Goal: Check status: Check status

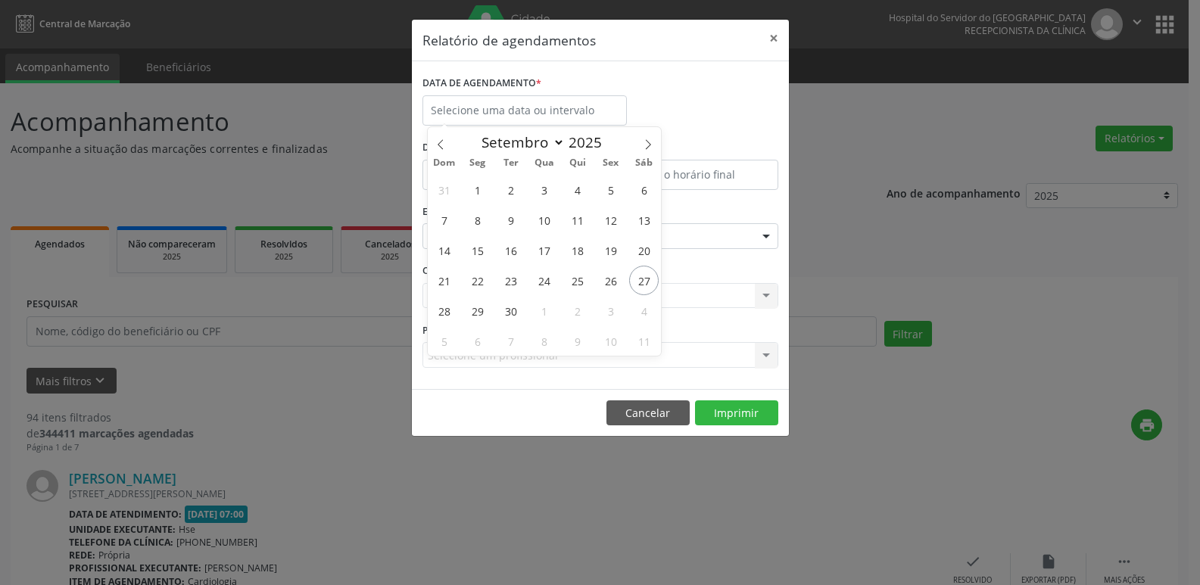
select select "8"
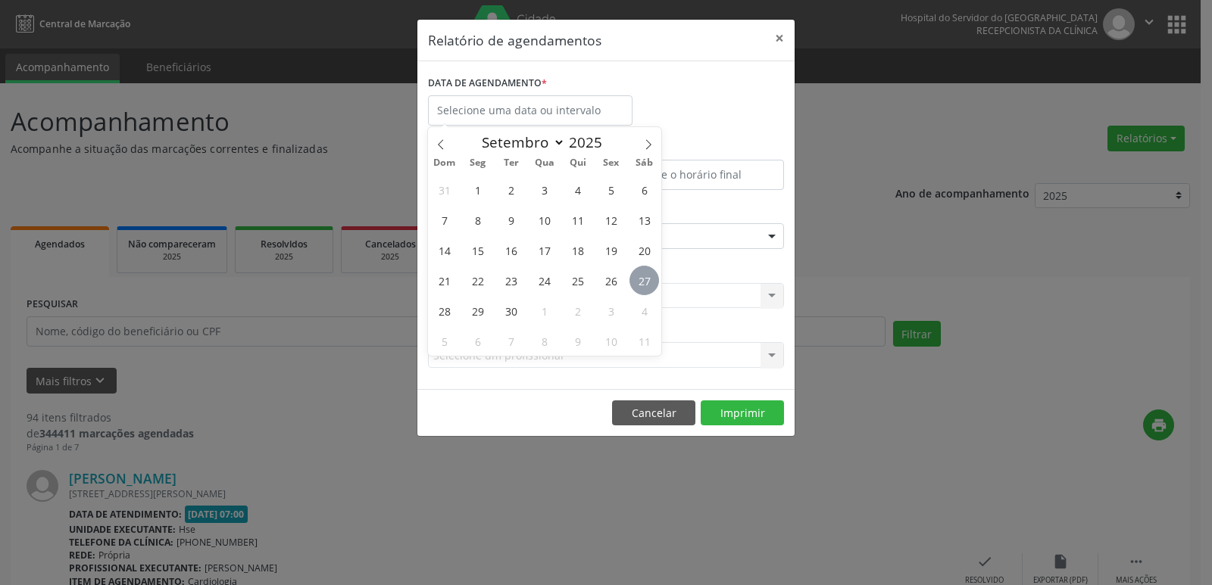
click at [645, 282] on span "27" at bounding box center [644, 281] width 30 height 30
type input "[DATE]"
click at [647, 279] on span "27" at bounding box center [644, 281] width 30 height 30
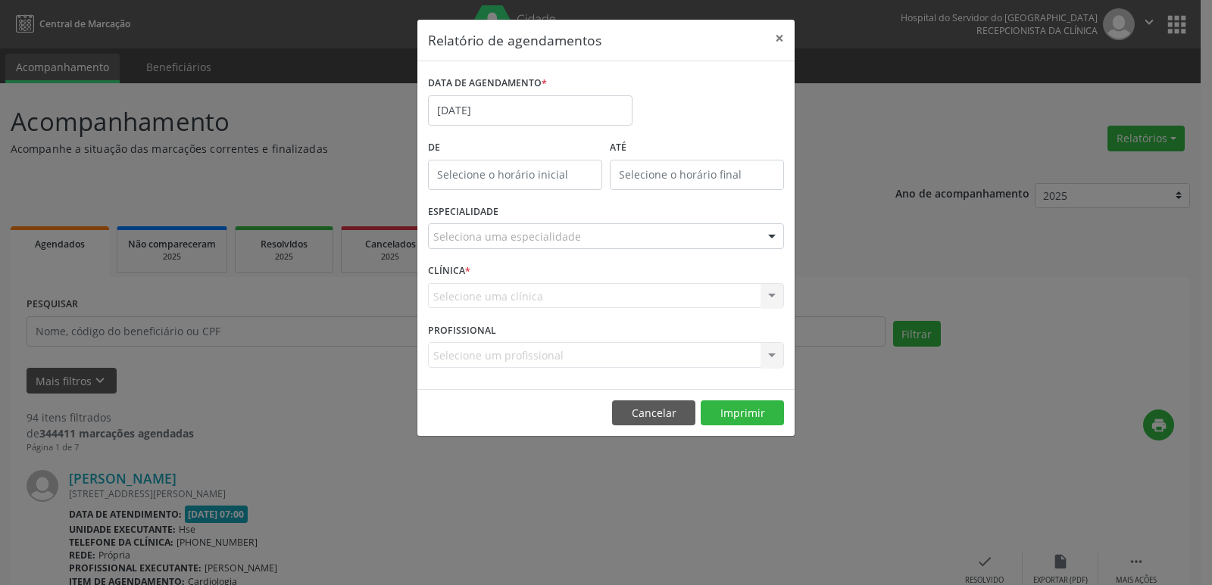
click at [647, 279] on div "CLÍNICA * Selecione uma clínica Nenhum resultado encontrado para: " " Não há ne…" at bounding box center [605, 289] width 363 height 59
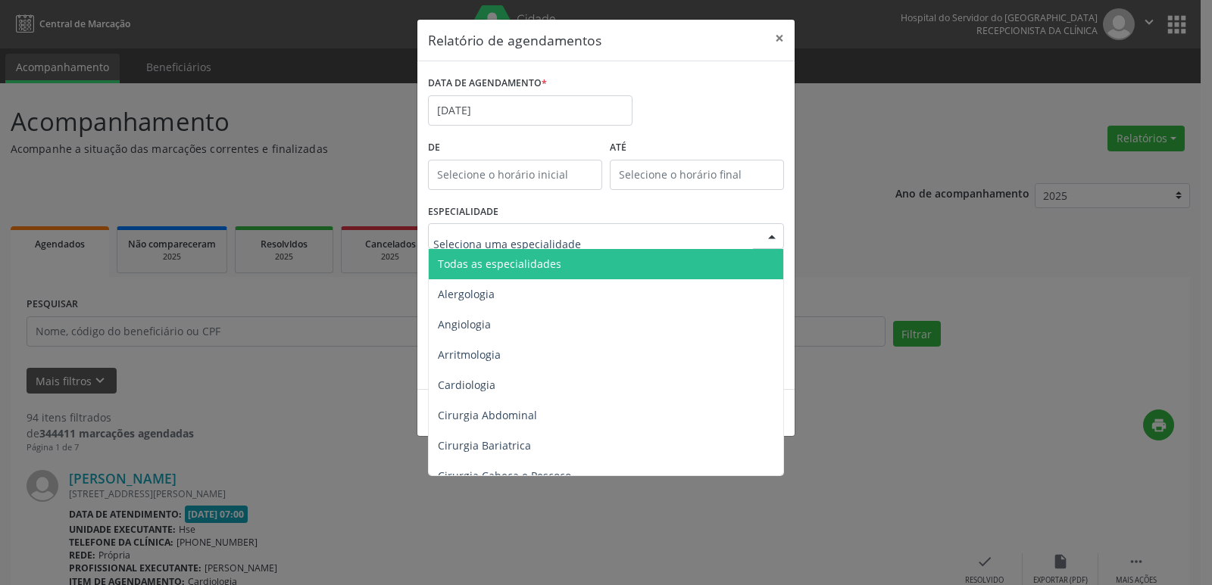
click at [593, 248] on div at bounding box center [606, 236] width 356 height 26
click at [582, 251] on span "Todas as especialidades" at bounding box center [607, 264] width 357 height 30
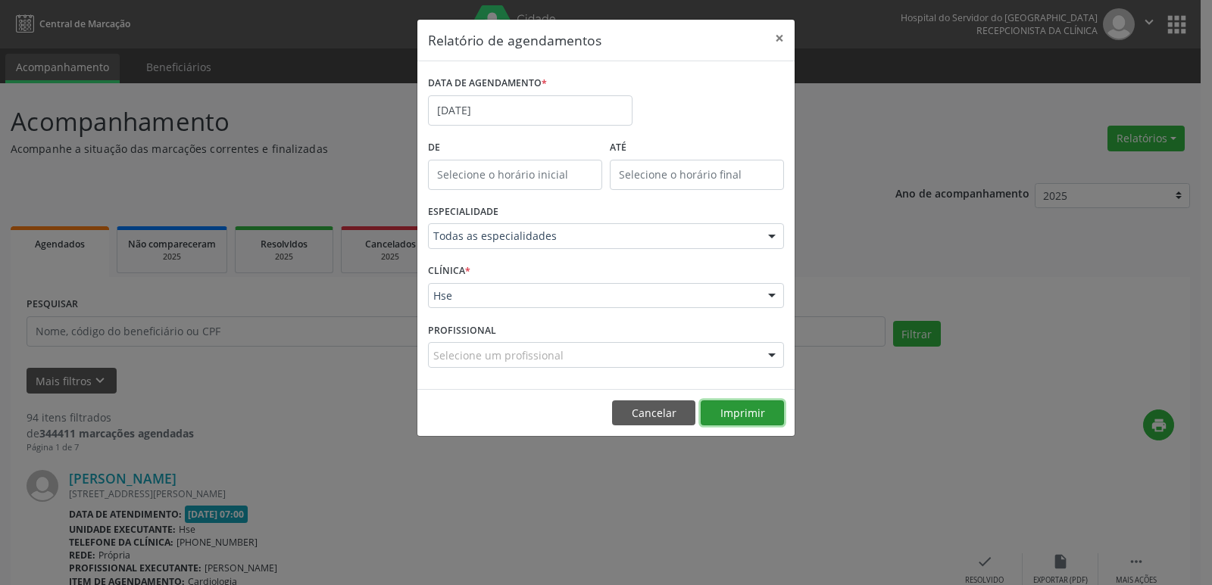
click at [753, 409] on button "Imprimir" at bounding box center [741, 414] width 83 height 26
click at [783, 35] on button "×" at bounding box center [779, 38] width 30 height 37
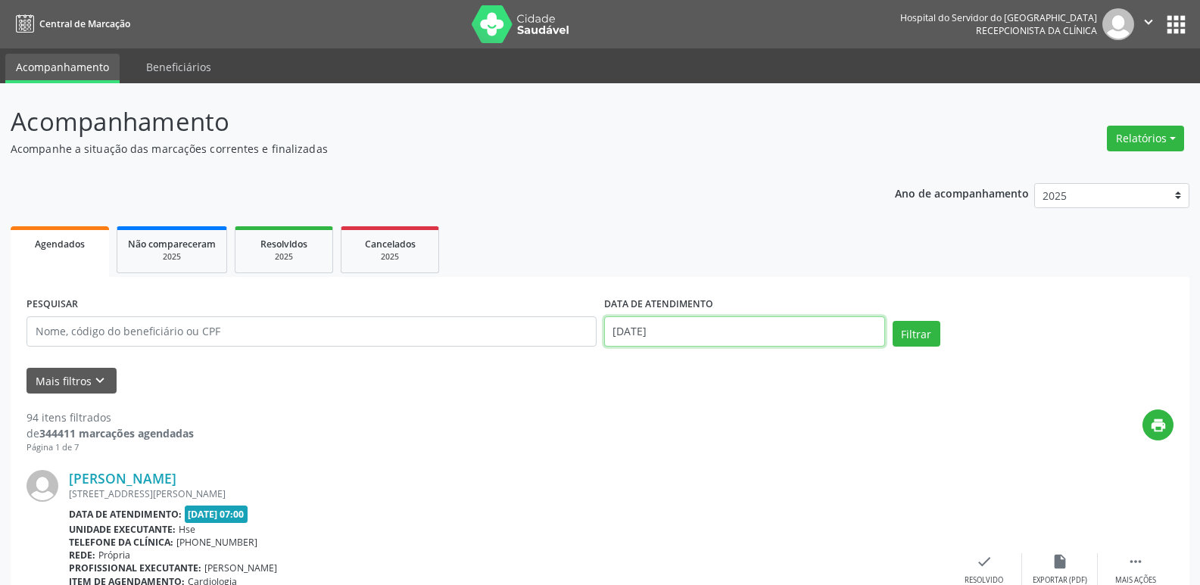
click at [644, 318] on input "[DATE]" at bounding box center [744, 332] width 281 height 30
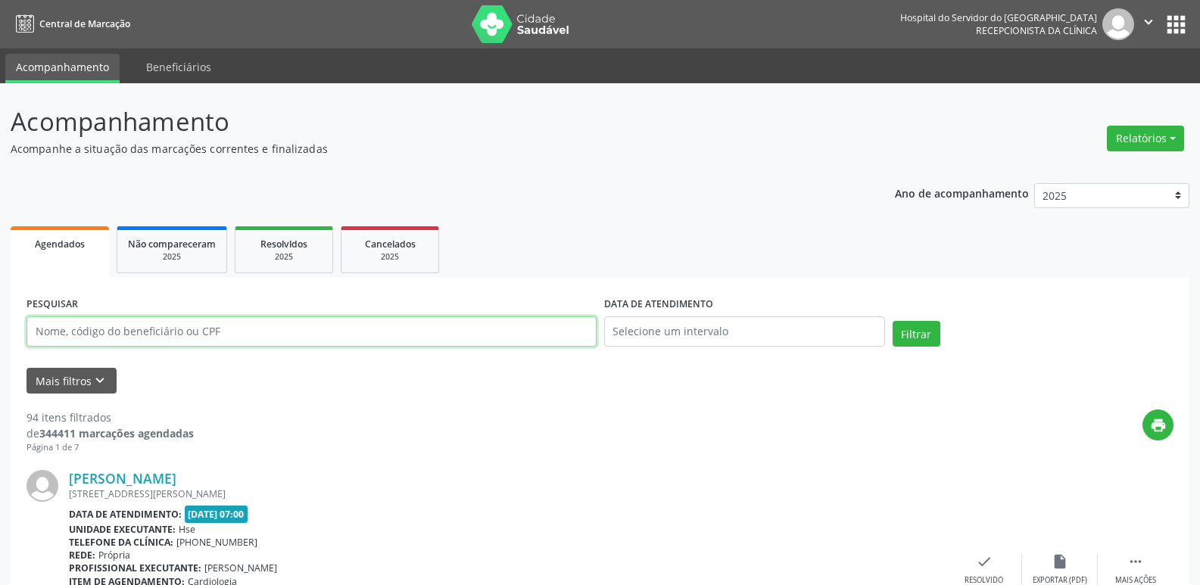
click at [194, 332] on input "text" at bounding box center [312, 332] width 570 height 30
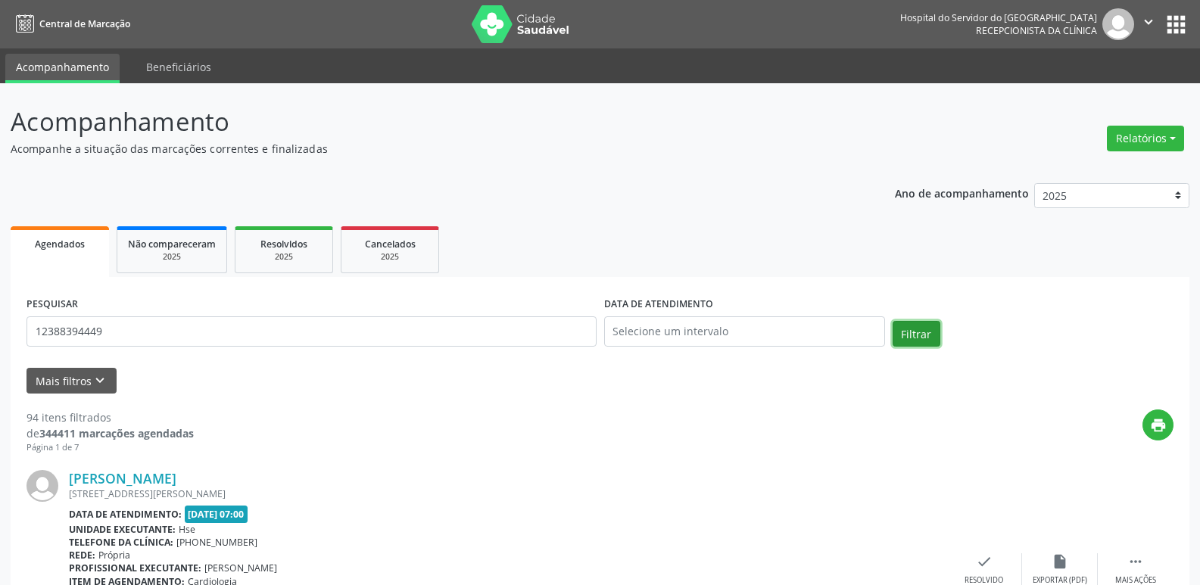
click at [920, 325] on button "Filtrar" at bounding box center [917, 334] width 48 height 26
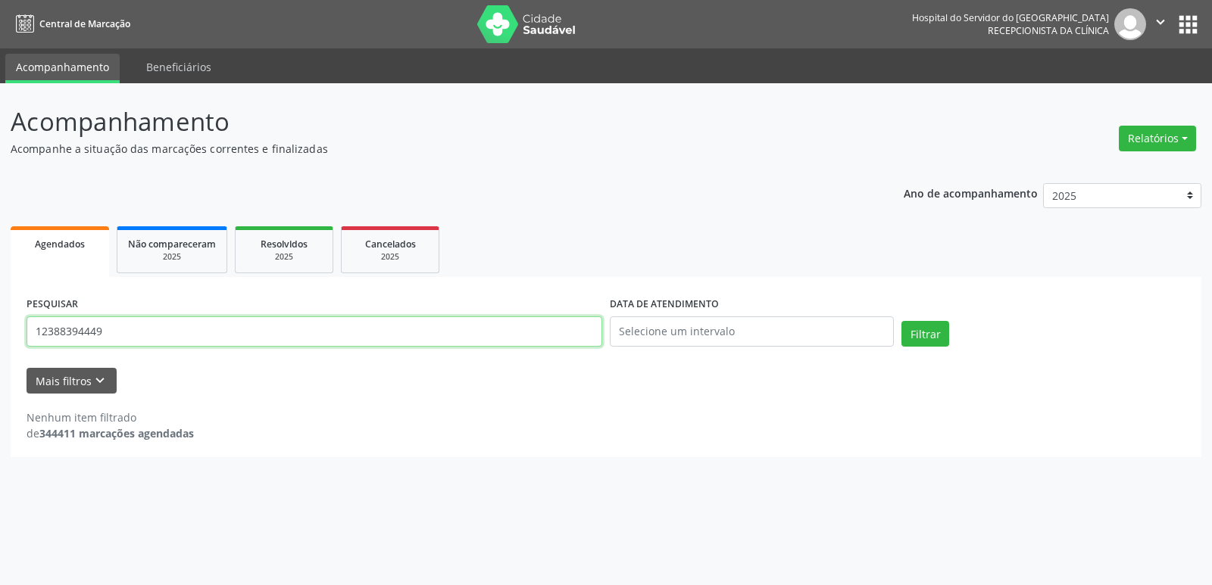
drag, startPoint x: 135, startPoint y: 331, endPoint x: 0, endPoint y: 340, distance: 135.1
click at [0, 340] on div "Acompanhamento Acompanhe a situação das marcações correntes e finalizadas Relat…" at bounding box center [606, 334] width 1212 height 502
type input "26114720091"
click at [901, 321] on button "Filtrar" at bounding box center [925, 334] width 48 height 26
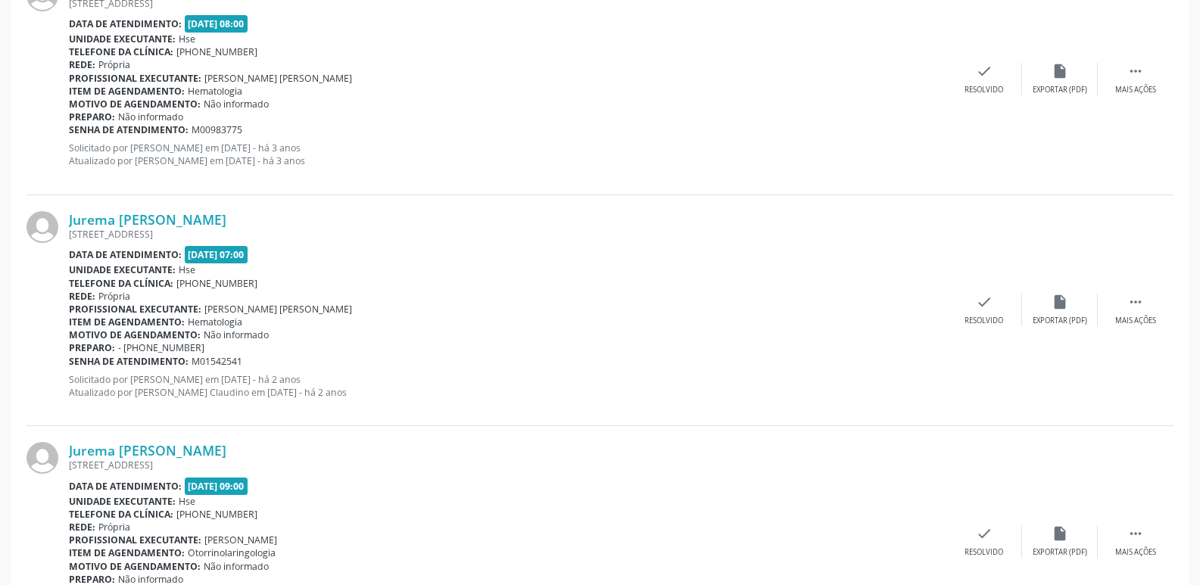
scroll to position [1745, 0]
